Goal: Book appointment/travel/reservation

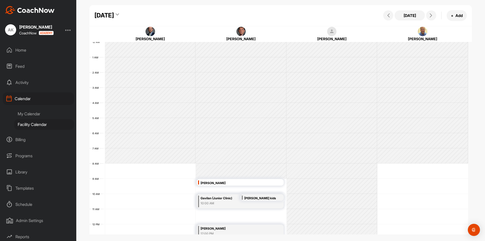
scroll to position [37, 0]
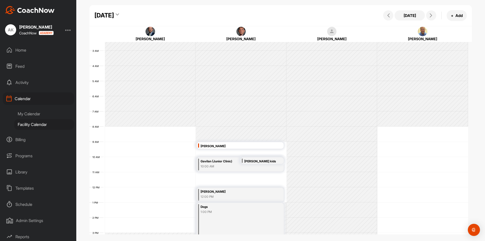
click at [119, 13] on div "[DATE]" at bounding box center [106, 15] width 25 height 9
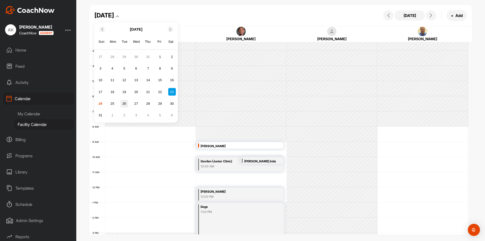
click at [125, 102] on div "26" at bounding box center [124, 104] width 8 height 8
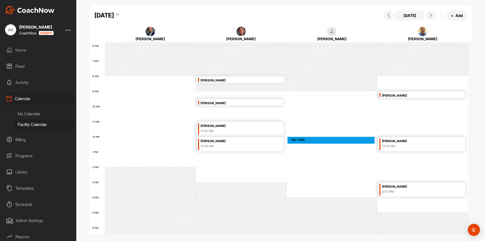
click at [300, 140] on div "12 AM 1 AM 2 AM 3 AM 4 AM 5 AM 6 AM 7 AM 8 AM 9 AM 10 AM 11 AM 12 PM 1 PM 2 PM …" at bounding box center [278, 137] width 379 height 364
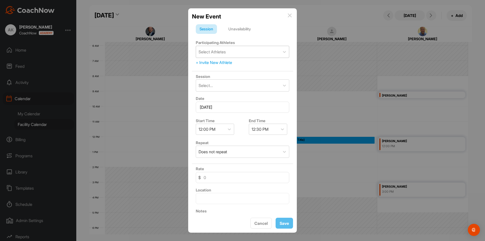
click at [241, 54] on div "Select Athletes" at bounding box center [238, 52] width 84 height 12
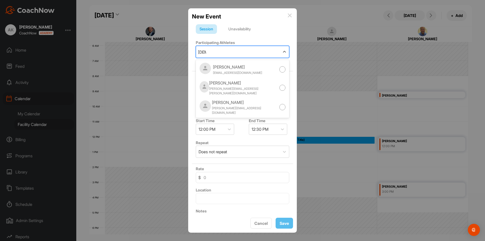
type input "[DEMOGRAPHIC_DATA]"
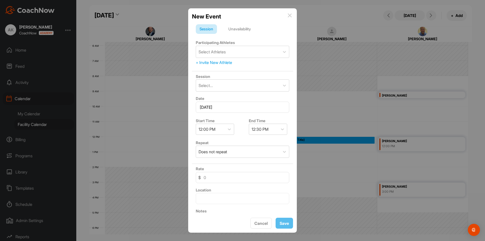
click at [287, 14] on div "New Event" at bounding box center [242, 16] width 101 height 9
click at [289, 15] on img at bounding box center [290, 15] width 4 height 4
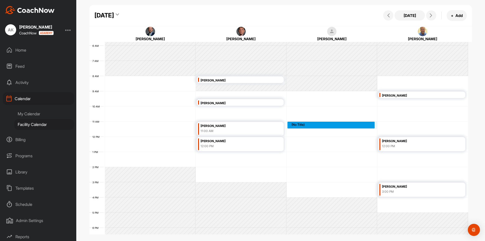
click at [299, 124] on div "12 AM 1 AM 2 AM 3 AM 4 AM 5 AM 6 AM 7 AM 8 AM 9 AM 10 AM 11 AM 12 PM 1 PM 2 PM …" at bounding box center [278, 137] width 379 height 364
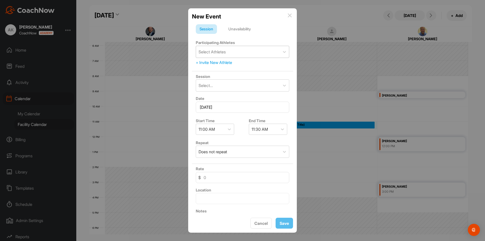
click at [258, 52] on div "Select Athletes" at bounding box center [238, 52] width 84 height 12
type input "got"
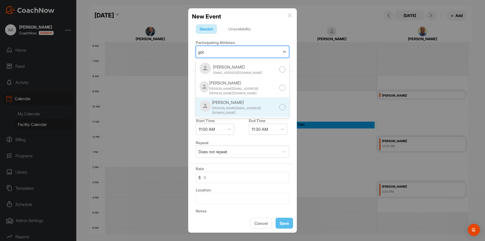
click at [279, 104] on div at bounding box center [282, 107] width 6 height 6
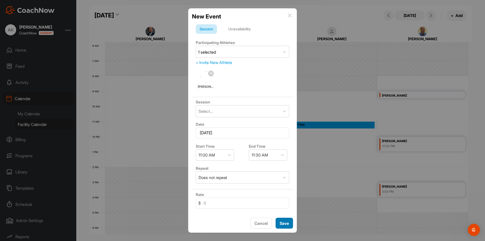
click at [287, 223] on button "Save" at bounding box center [284, 222] width 17 height 11
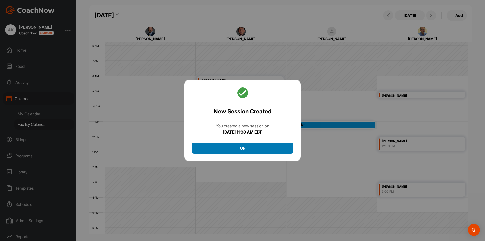
click at [257, 147] on button "Ok" at bounding box center [242, 147] width 101 height 11
